Goal: Check status: Check status

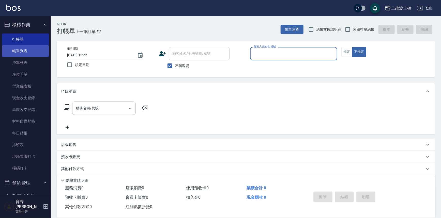
click at [33, 52] on link "帳單列表" at bounding box center [25, 51] width 47 height 12
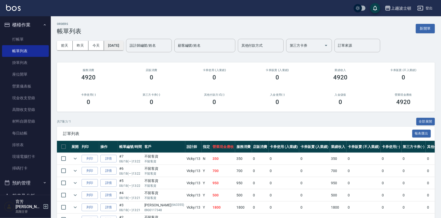
click at [116, 43] on button "[DATE]" at bounding box center [113, 45] width 19 height 9
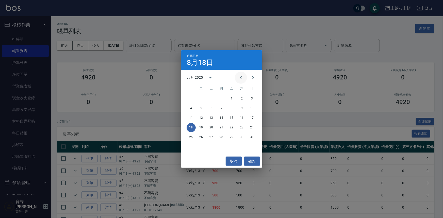
click at [241, 76] on icon "Previous month" at bounding box center [241, 78] width 6 height 6
click at [251, 127] on button "27" at bounding box center [252, 127] width 9 height 9
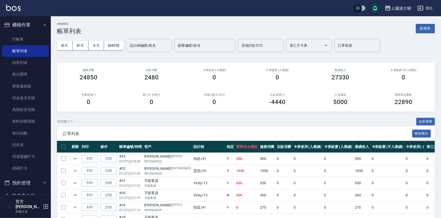
click at [147, 48] on input "設計師編號/姓名" at bounding box center [148, 45] width 41 height 9
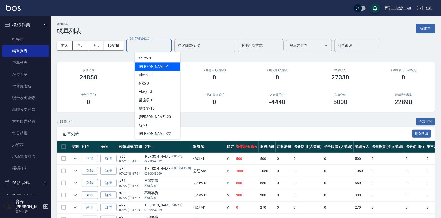
click at [149, 63] on div "[PERSON_NAME] -1" at bounding box center [158, 66] width 46 height 8
type input "[PERSON_NAME]-1"
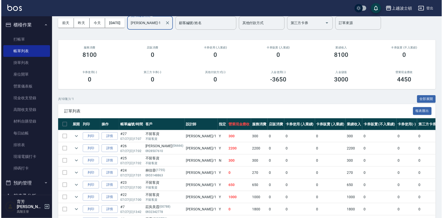
scroll to position [9, 0]
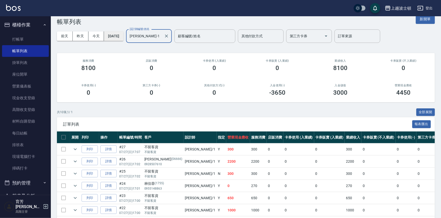
click at [112, 36] on button "[DATE]" at bounding box center [113, 35] width 19 height 9
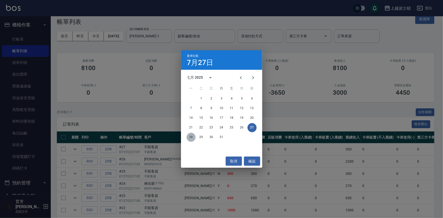
drag, startPoint x: 192, startPoint y: 137, endPoint x: 191, endPoint y: 135, distance: 2.7
click at [192, 137] on button "28" at bounding box center [191, 137] width 9 height 9
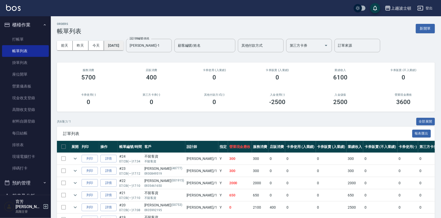
click at [112, 47] on button "[DATE]" at bounding box center [113, 45] width 19 height 9
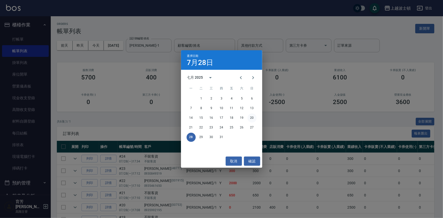
click at [251, 118] on button "20" at bounding box center [252, 118] width 9 height 9
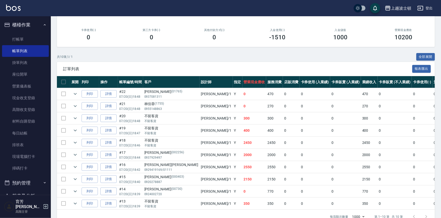
scroll to position [64, 0]
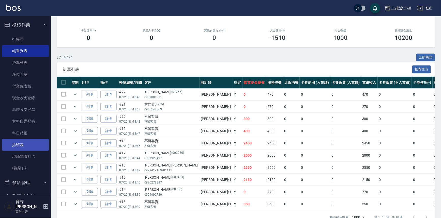
drag, startPoint x: 442, startPoint y: 92, endPoint x: 20, endPoint y: 150, distance: 425.9
drag, startPoint x: 20, startPoint y: 150, endPoint x: 106, endPoint y: 166, distance: 87.4
click at [106, 166] on link "詳情" at bounding box center [108, 168] width 16 height 8
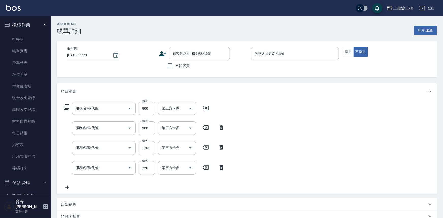
type input "[DATE] 18:42"
type input "[PERSON_NAME]-1"
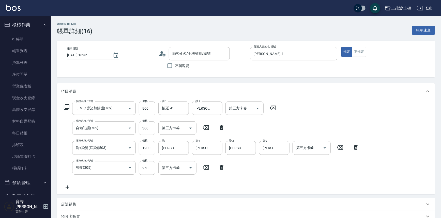
type input "ＬＭＣ燙染加購護(769)"
type input "自備防護(709)"
type input "洗+染髮(底染)(503)"
type input "剪髮(305)"
type input "[PERSON_NAME][PERSON_NAME]/0929419169/01111/null"
